Goal: Transaction & Acquisition: Obtain resource

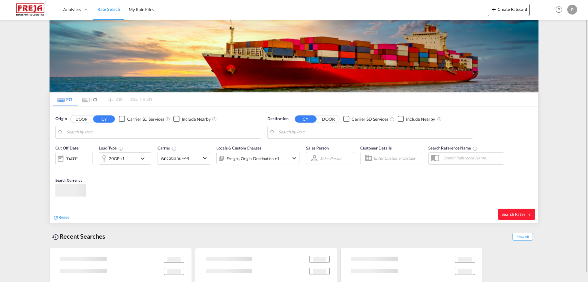
type input "[PERSON_NAME]/[GEOGRAPHIC_DATA], PKBQM"
type input "[GEOGRAPHIC_DATA], [GEOGRAPHIC_DATA]"
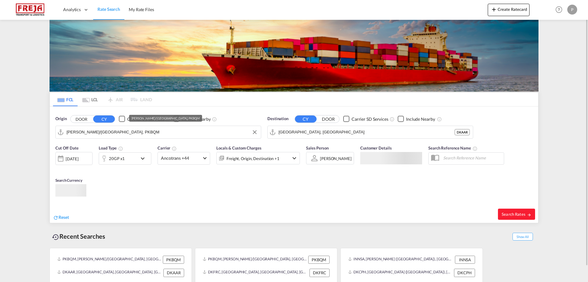
click at [85, 136] on input "[PERSON_NAME]/[GEOGRAPHIC_DATA], PKBQM" at bounding box center [161, 131] width 191 height 9
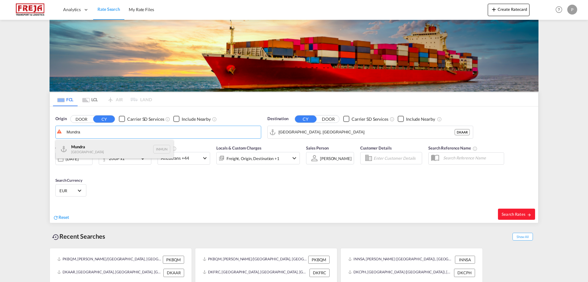
click at [94, 150] on div "Mundra India INMUN" at bounding box center [115, 149] width 118 height 19
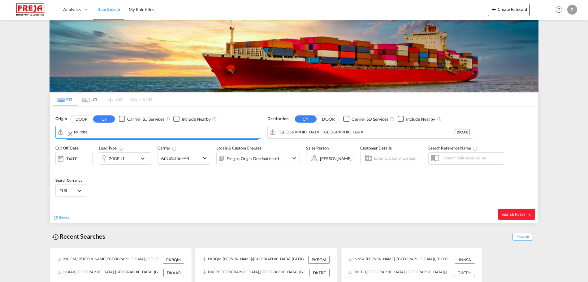
type input "Mundra, INMUN"
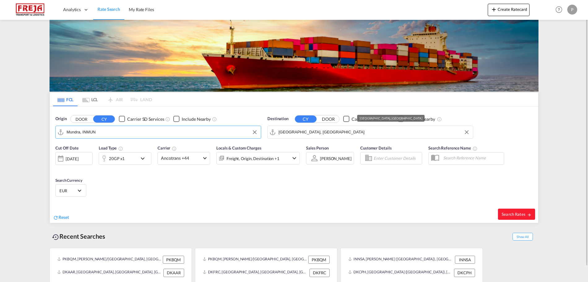
click at [323, 132] on input "[GEOGRAPHIC_DATA], [GEOGRAPHIC_DATA]" at bounding box center [373, 131] width 191 height 9
click at [512, 212] on span "Search Rates" at bounding box center [516, 214] width 30 height 5
type input "INMUN to DKAAR / [DATE]"
